Goal: Find specific page/section: Find specific page/section

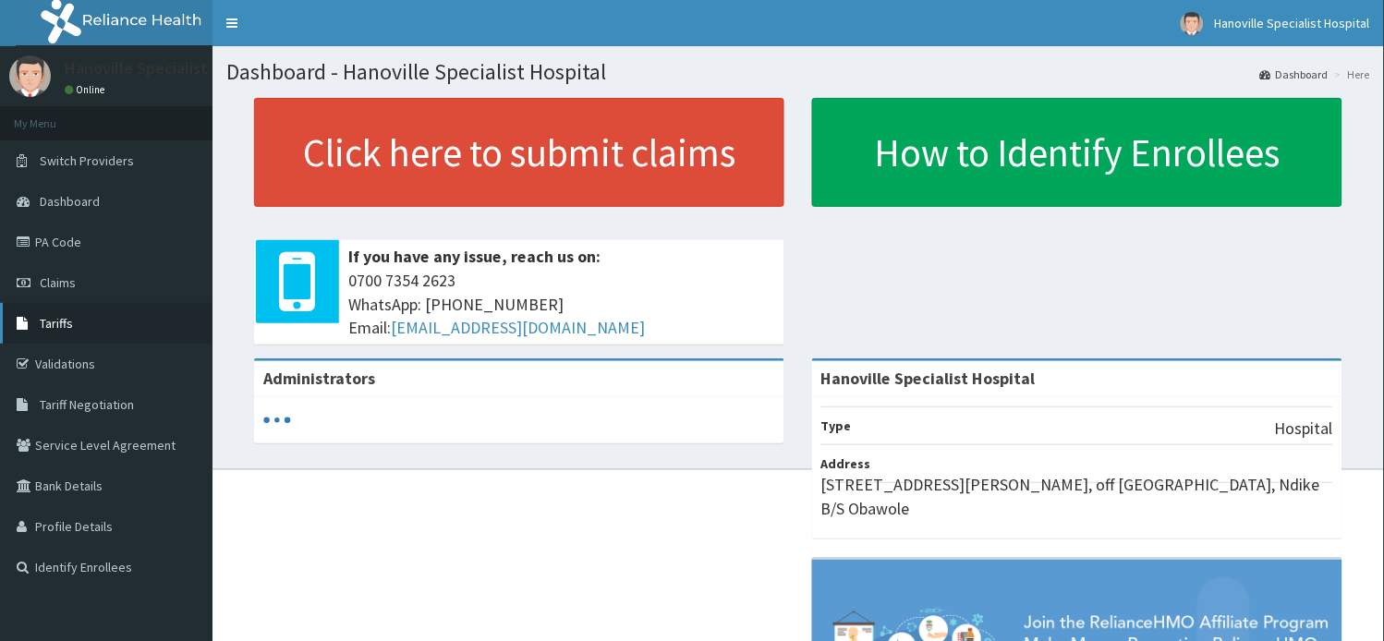
click at [75, 321] on link "Tariffs" at bounding box center [106, 323] width 212 height 41
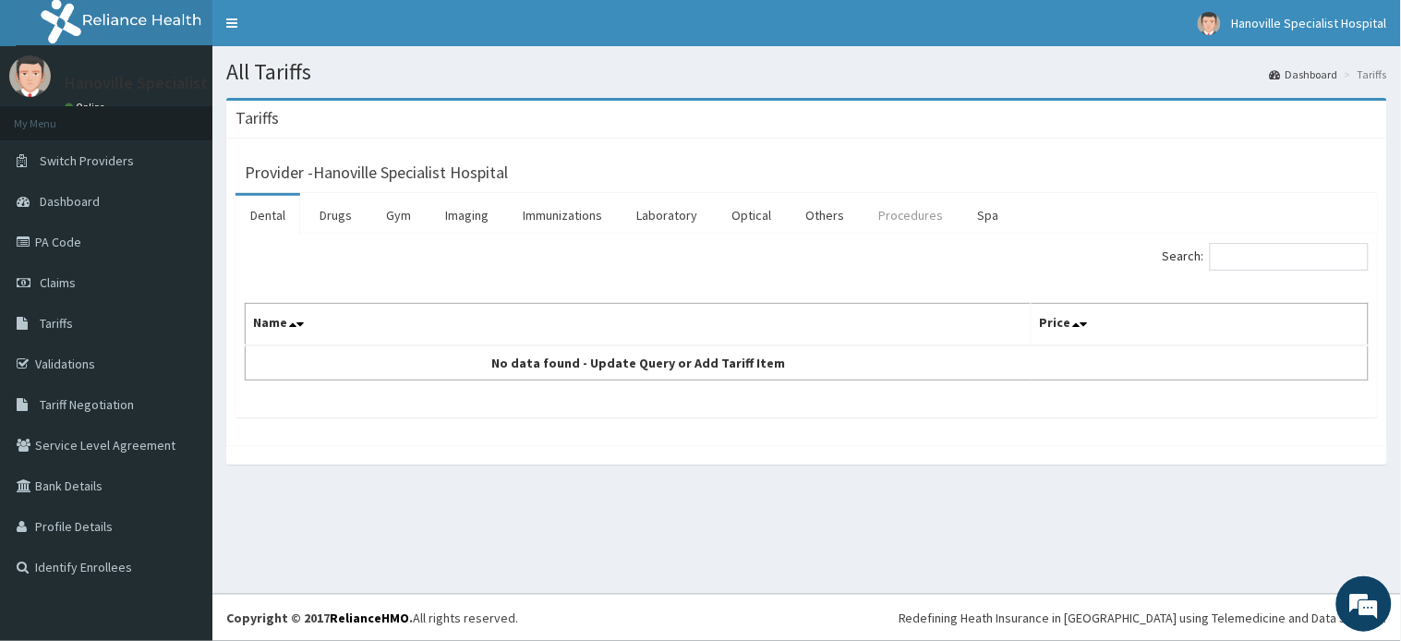
click at [888, 229] on link "Procedures" at bounding box center [911, 215] width 95 height 39
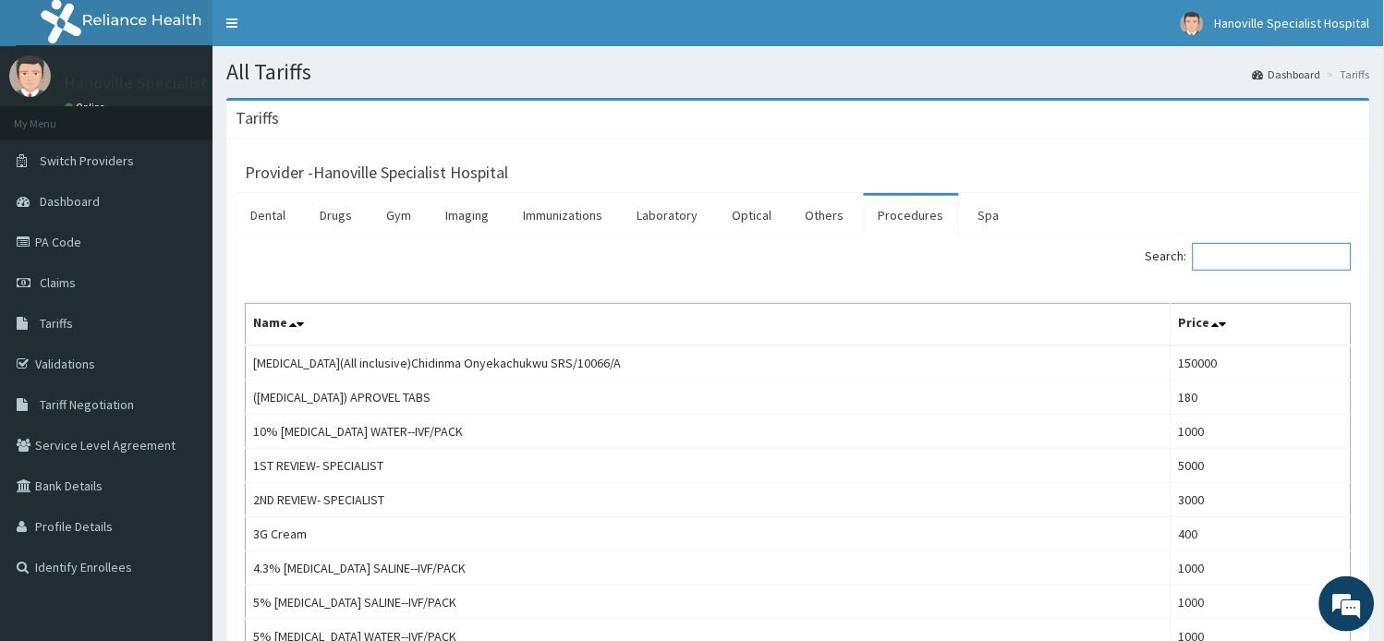
click at [1313, 259] on input "Search:" at bounding box center [1272, 257] width 159 height 28
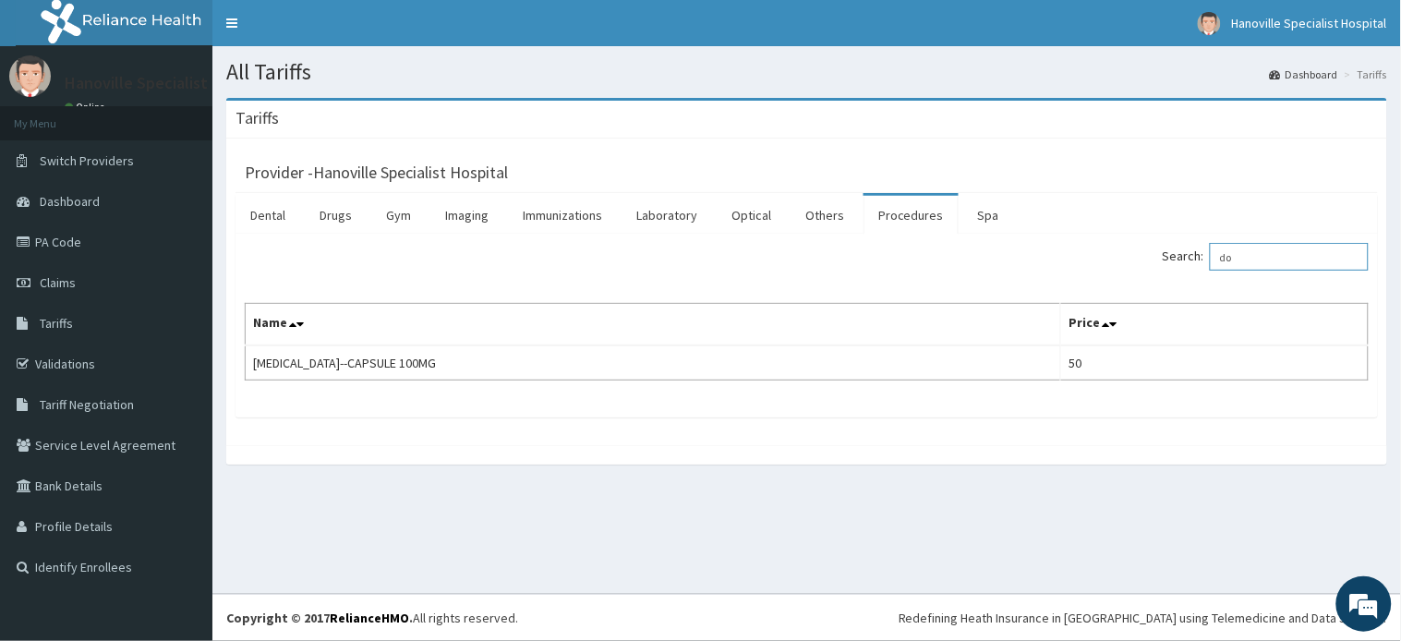
type input "d"
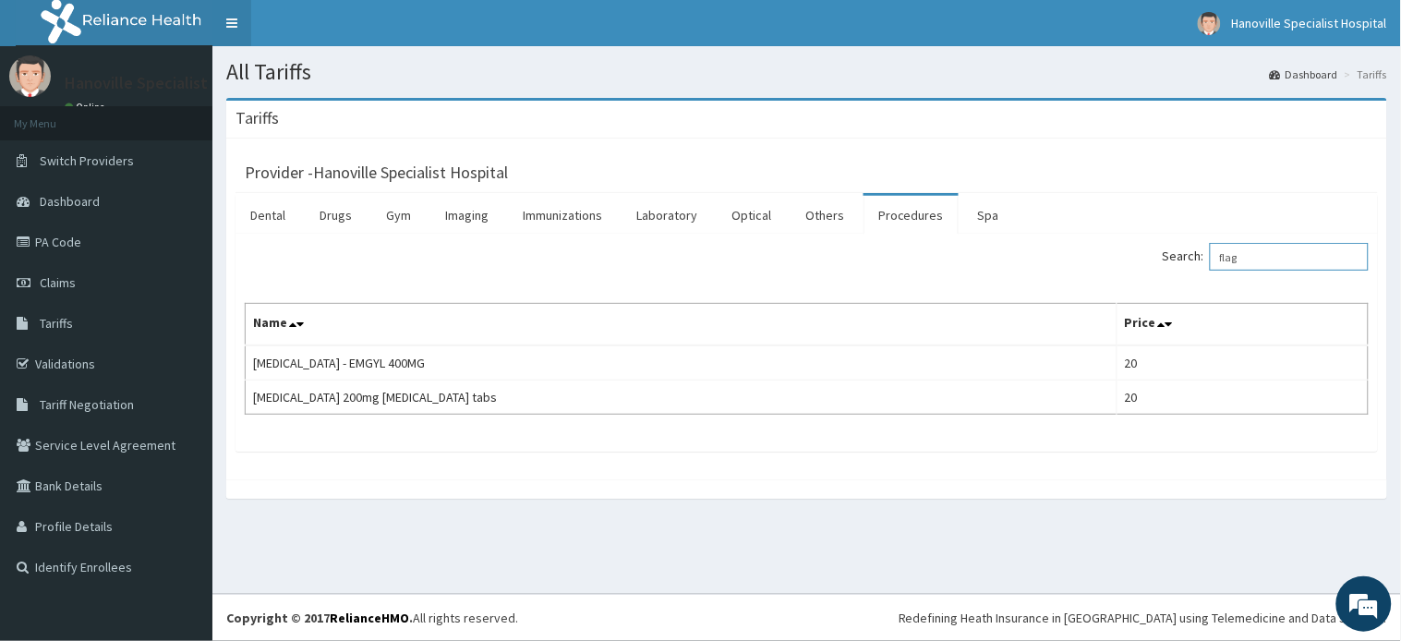
type input "flag"
click at [93, 374] on link "Validations" at bounding box center [106, 364] width 212 height 41
drag, startPoint x: 93, startPoint y: 374, endPoint x: 402, endPoint y: 274, distance: 324.2
click at [402, 274] on div "R EL Toggle navigation [GEOGRAPHIC_DATA] [GEOGRAPHIC_DATA] - [EMAIL_ADDRESS][DO…" at bounding box center [700, 320] width 1401 height 641
